Goal: Download file/media

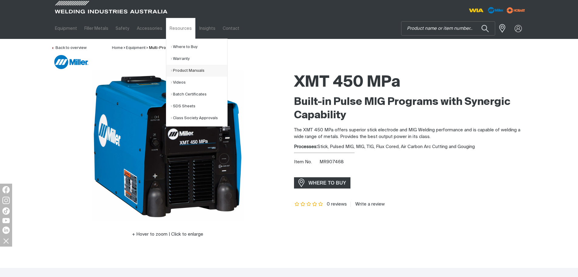
click at [189, 71] on link "Product Manuals" at bounding box center [199, 71] width 56 height 12
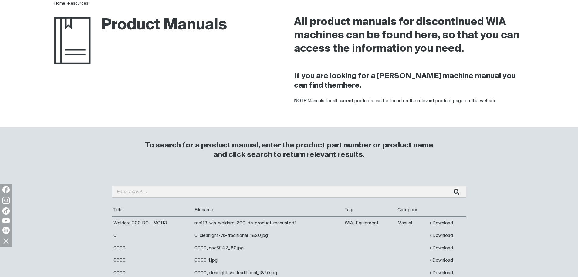
scroll to position [91, 0]
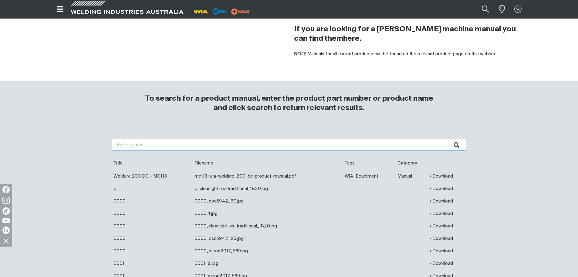
click at [148, 143] on input "search" at bounding box center [289, 145] width 355 height 12
type input "cp139"
click at [448, 139] on button "submit" at bounding box center [457, 145] width 19 height 12
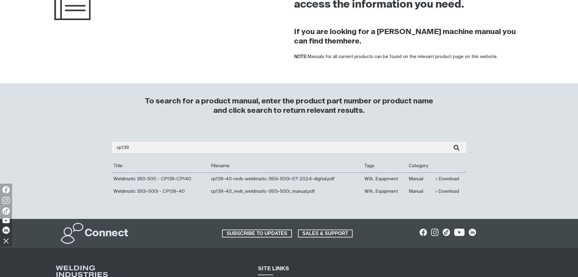
scroll to position [91, 0]
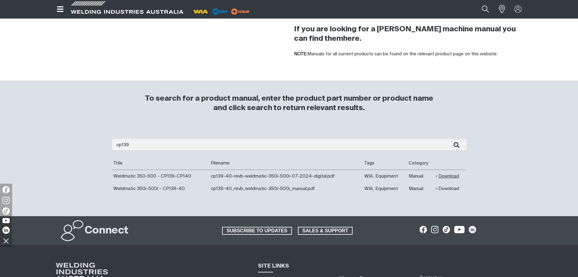
click at [446, 178] on link "Download" at bounding box center [447, 175] width 23 height 7
click at [450, 188] on link "Download" at bounding box center [447, 188] width 23 height 7
click at [484, 7] on button "Search products" at bounding box center [485, 9] width 25 height 16
click at [439, 8] on input "Search" at bounding box center [449, 9] width 94 height 13
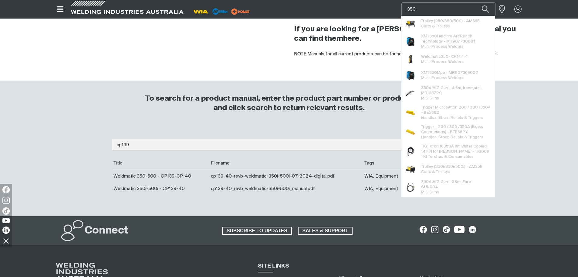
type input "350"
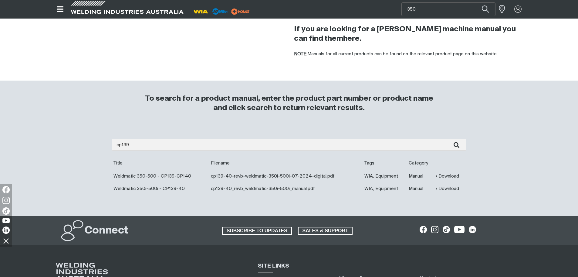
click at [250, 100] on h3 "To search for a product manual, enter the product part number or product name a…" at bounding box center [289, 103] width 294 height 19
click at [445, 173] on link "Download" at bounding box center [447, 175] width 23 height 7
click at [451, 189] on link "Download" at bounding box center [447, 188] width 23 height 7
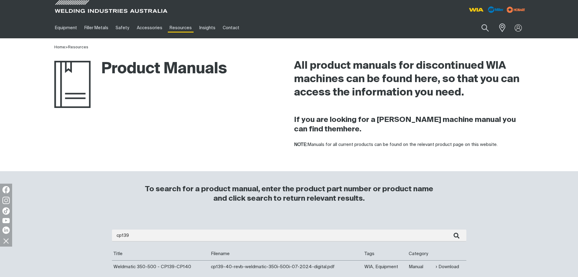
scroll to position [0, 0]
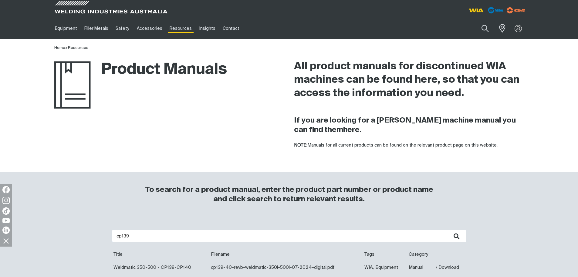
click at [133, 237] on input "cp139" at bounding box center [289, 236] width 355 height 12
type input "c"
type input "w66"
click at [448, 230] on button "submit" at bounding box center [457, 236] width 19 height 12
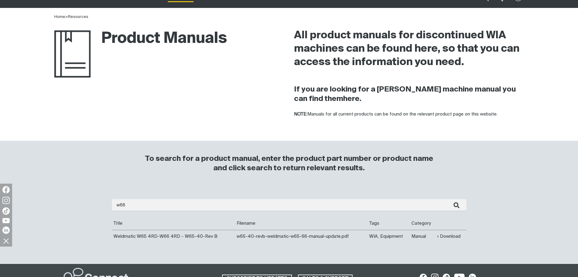
scroll to position [61, 0]
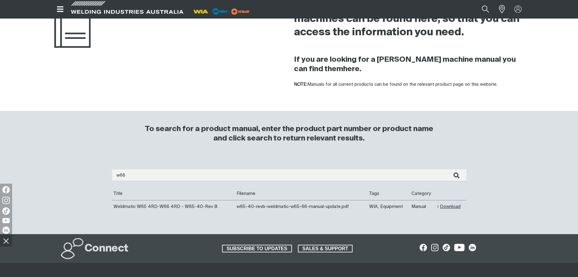
click at [449, 208] on link "Download" at bounding box center [449, 206] width 23 height 7
click at [485, 8] on button "Search products" at bounding box center [485, 9] width 25 height 16
click at [448, 7] on input "Search" at bounding box center [449, 9] width 94 height 13
paste input "BEQT5-45"
type input "BEQT5-45"
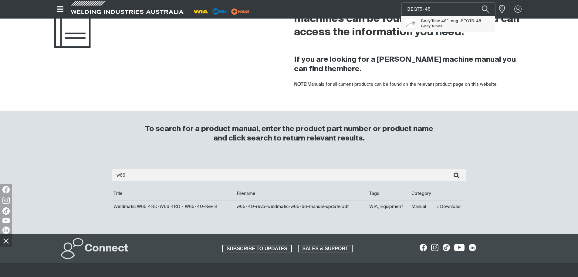
click at [447, 21] on span "Body Tube 45˚ Long - BEQT5-45" at bounding box center [451, 21] width 60 height 5
